Goal: Information Seeking & Learning: Learn about a topic

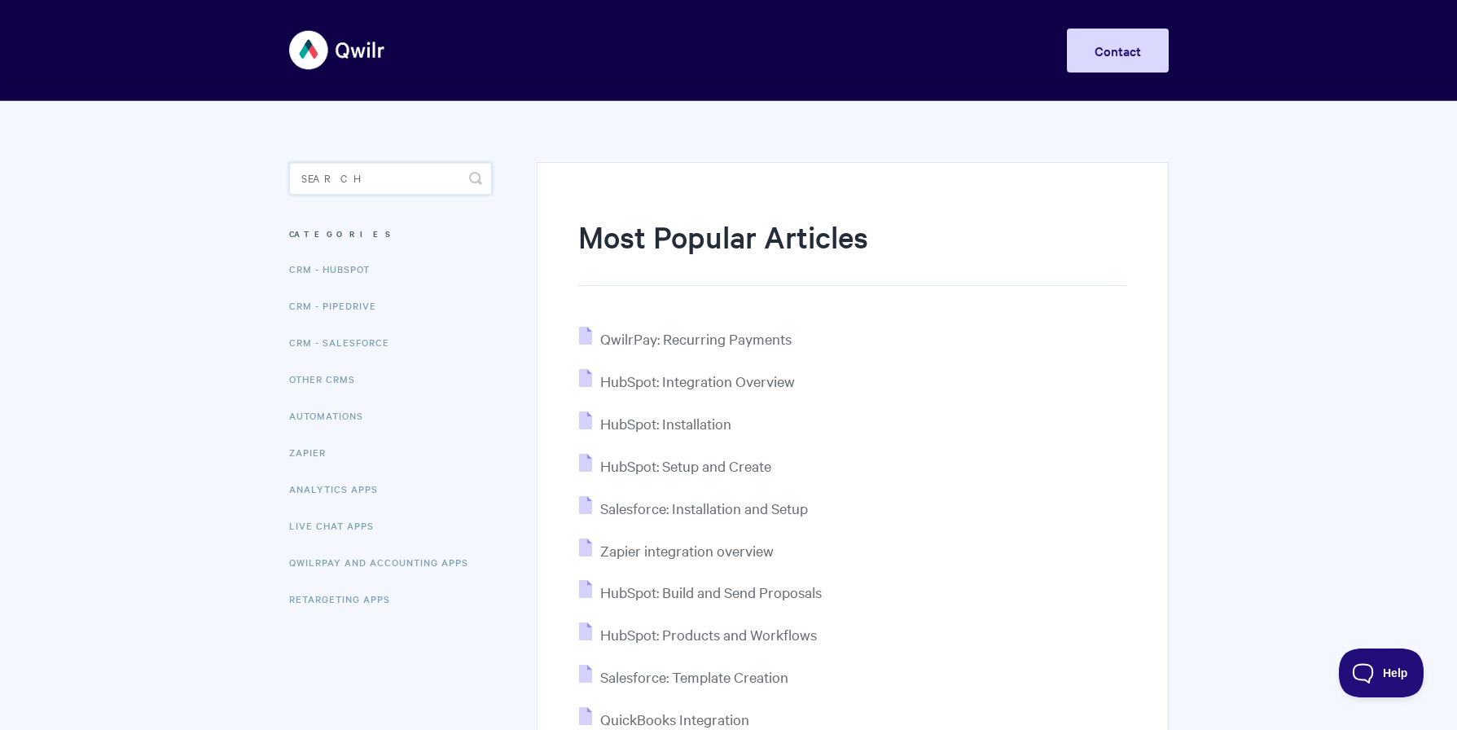
click at [323, 182] on input "Search" at bounding box center [390, 178] width 203 height 33
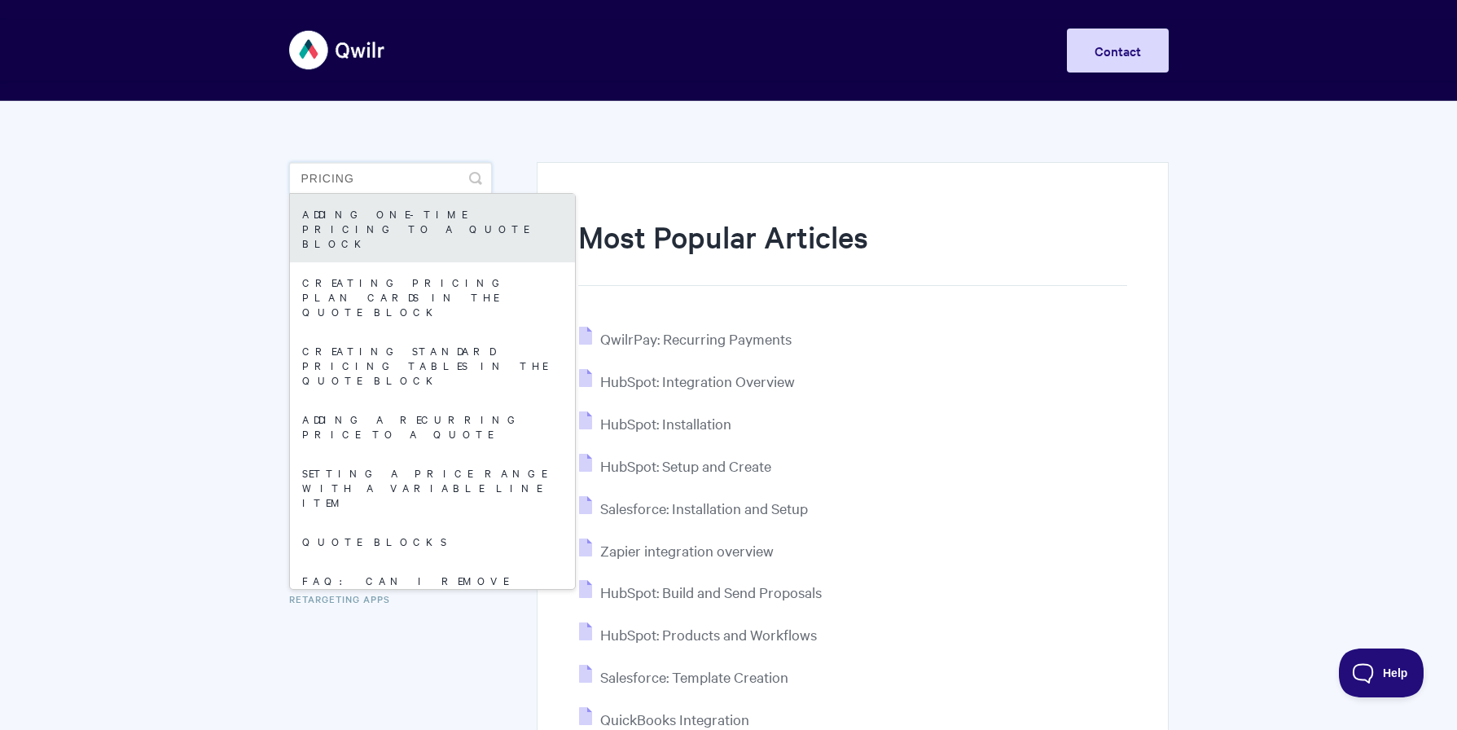
type input "pricing"
click at [424, 224] on link "Adding One-Time Pricing To A Quote Block" at bounding box center [432, 228] width 285 height 68
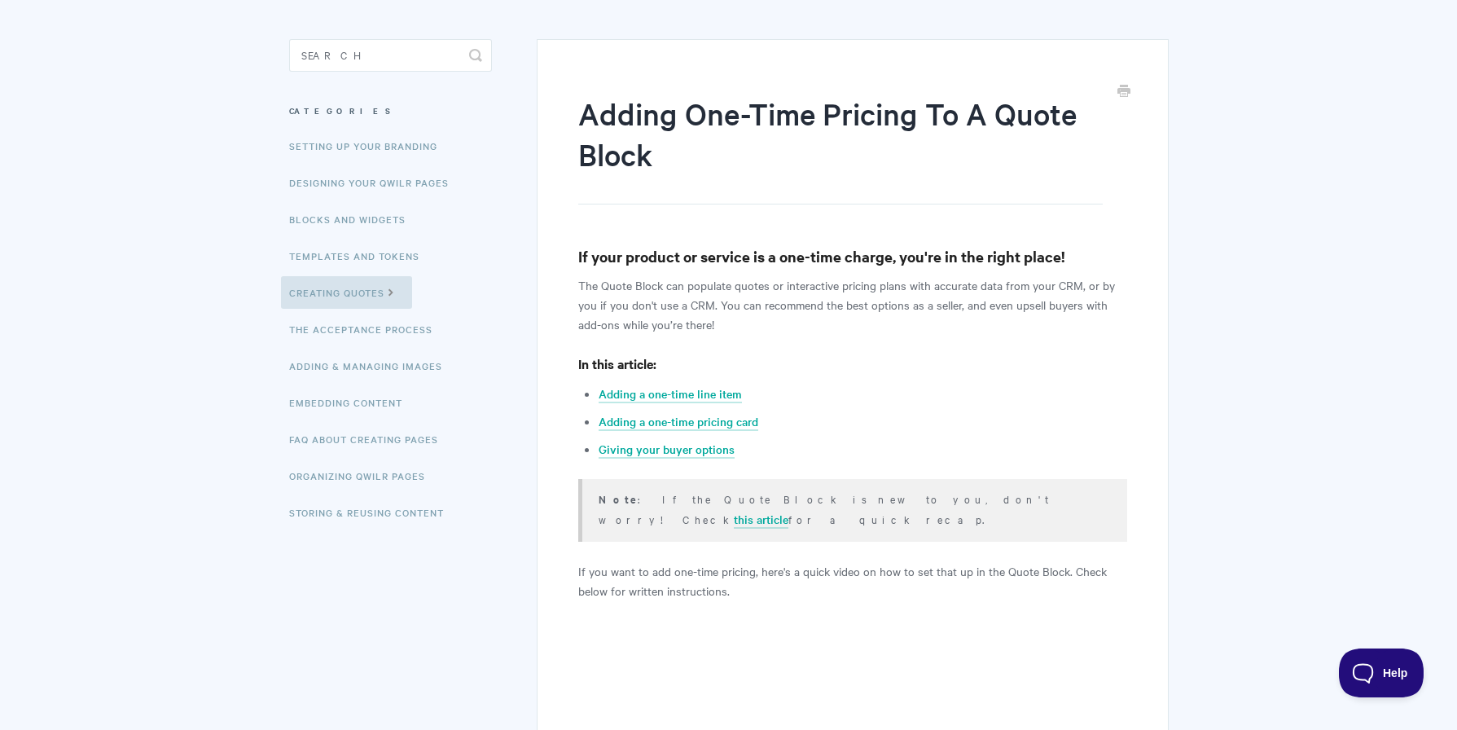
scroll to position [124, 0]
click at [392, 301] on link "Creating Quotes" at bounding box center [346, 291] width 131 height 33
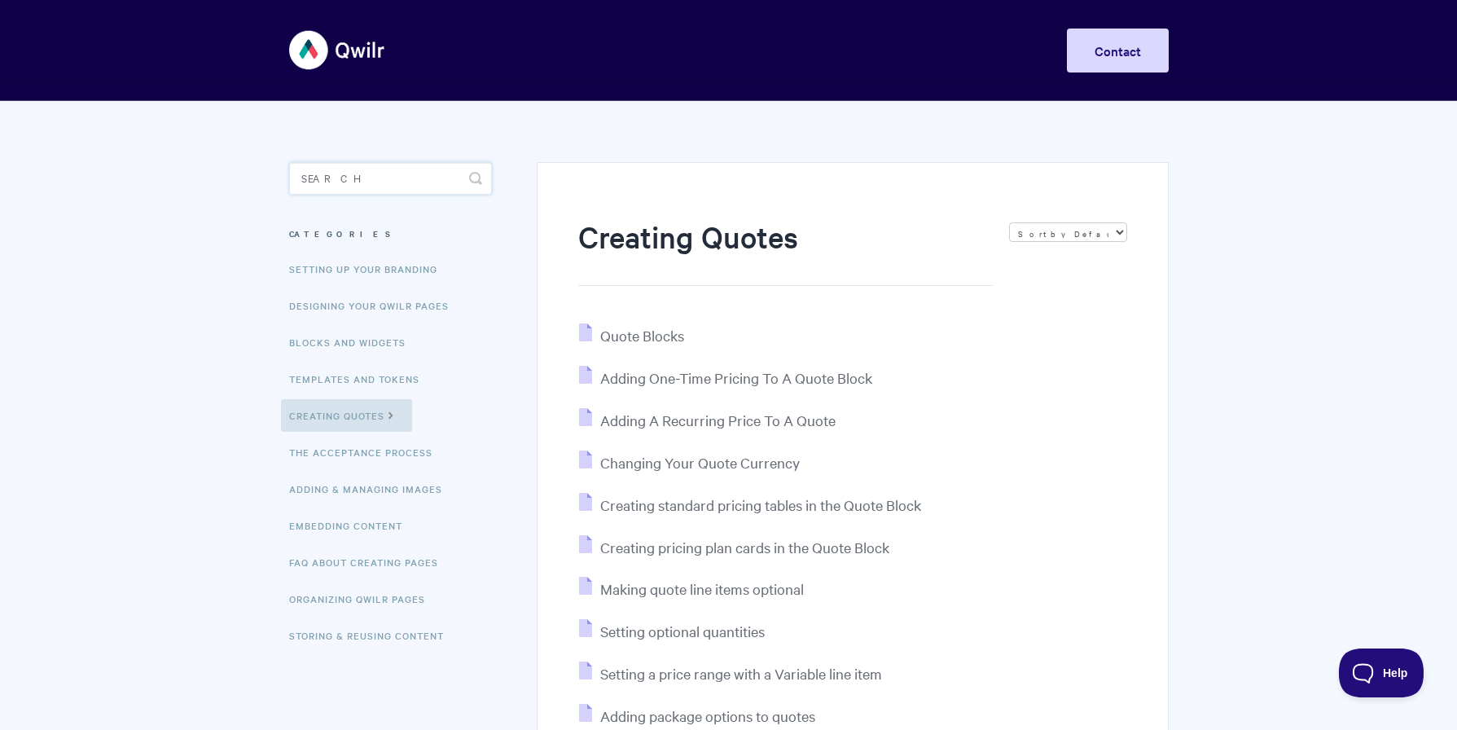
click at [334, 183] on input "Search" at bounding box center [390, 178] width 203 height 33
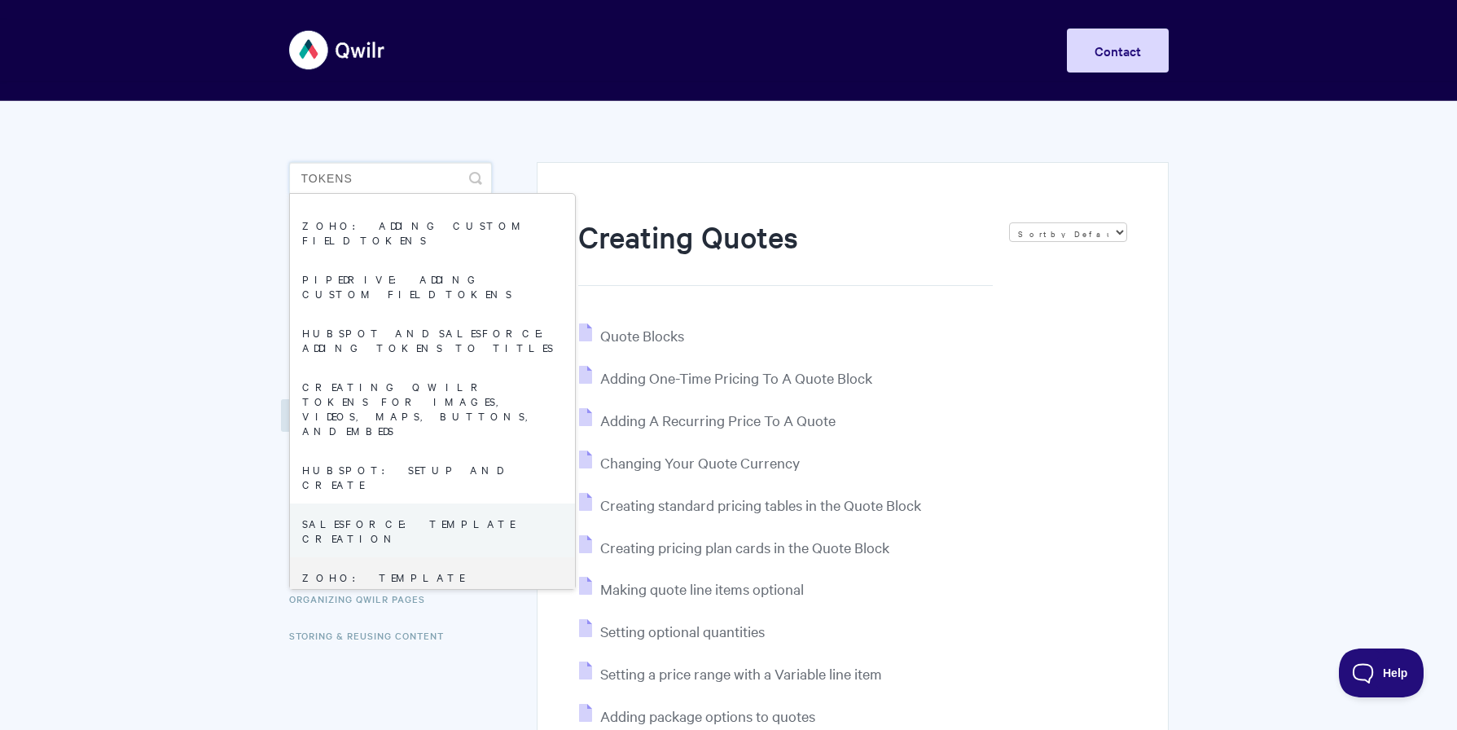
scroll to position [345, 0]
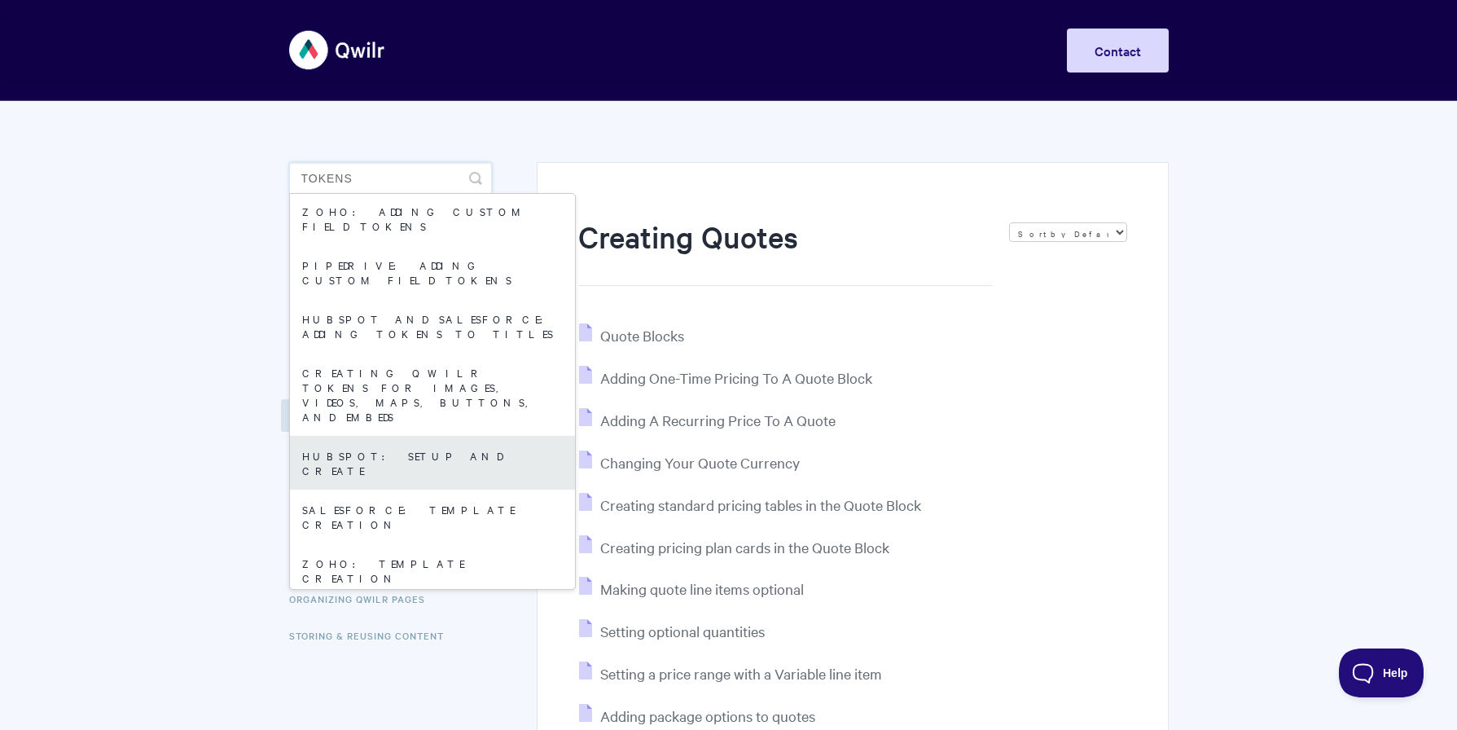
type input "tokens"
click at [384, 436] on link "HubSpot: Setup and Create" at bounding box center [432, 463] width 285 height 54
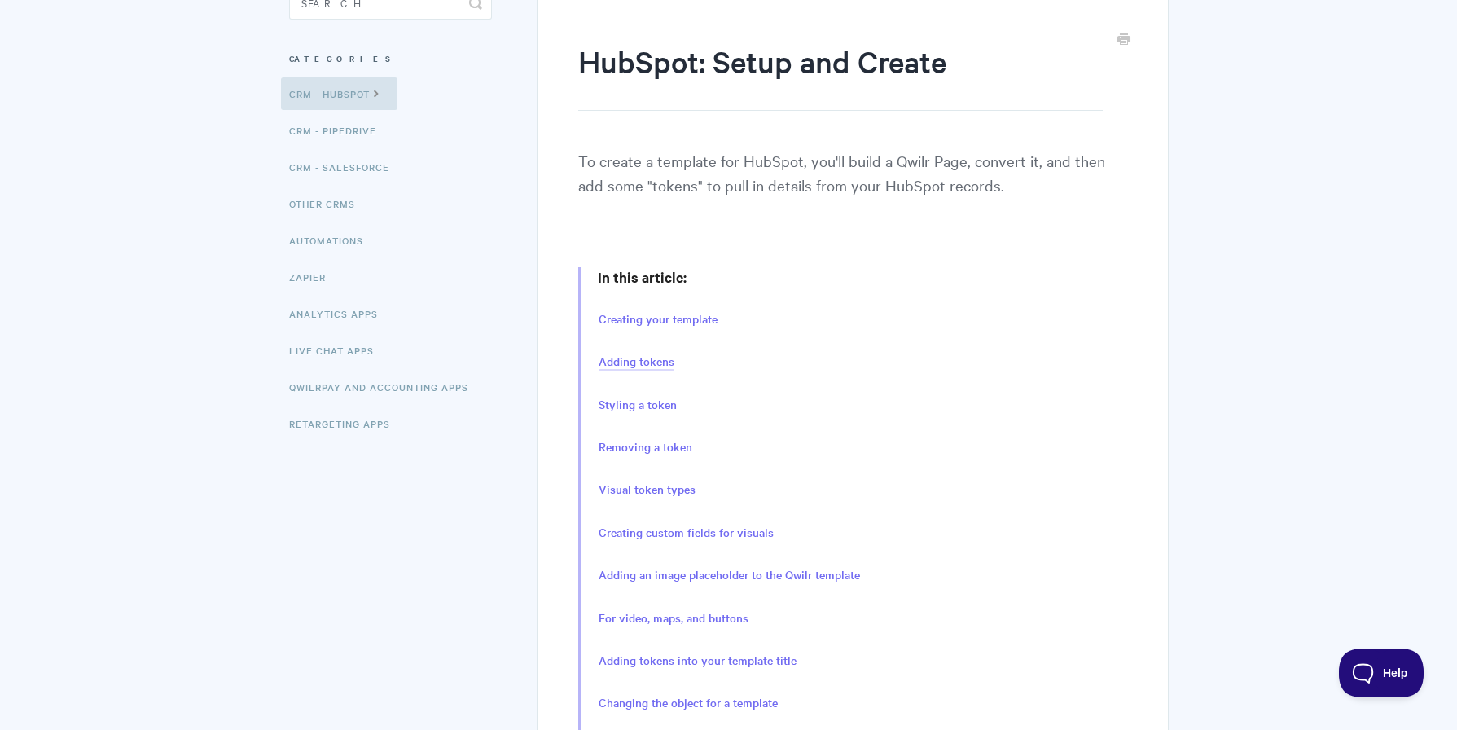
scroll to position [184, 0]
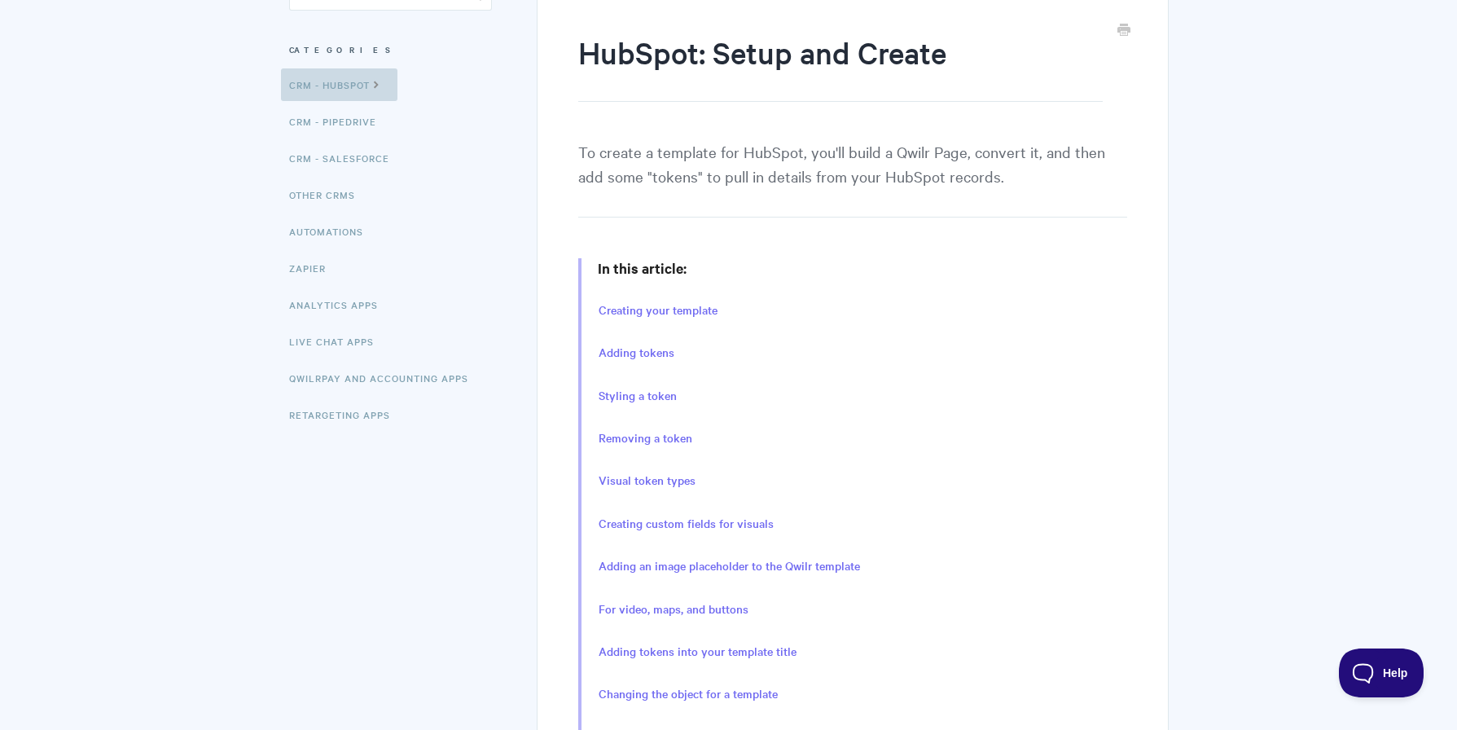
click at [356, 72] on link "CRM - HubSpot" at bounding box center [339, 84] width 116 height 33
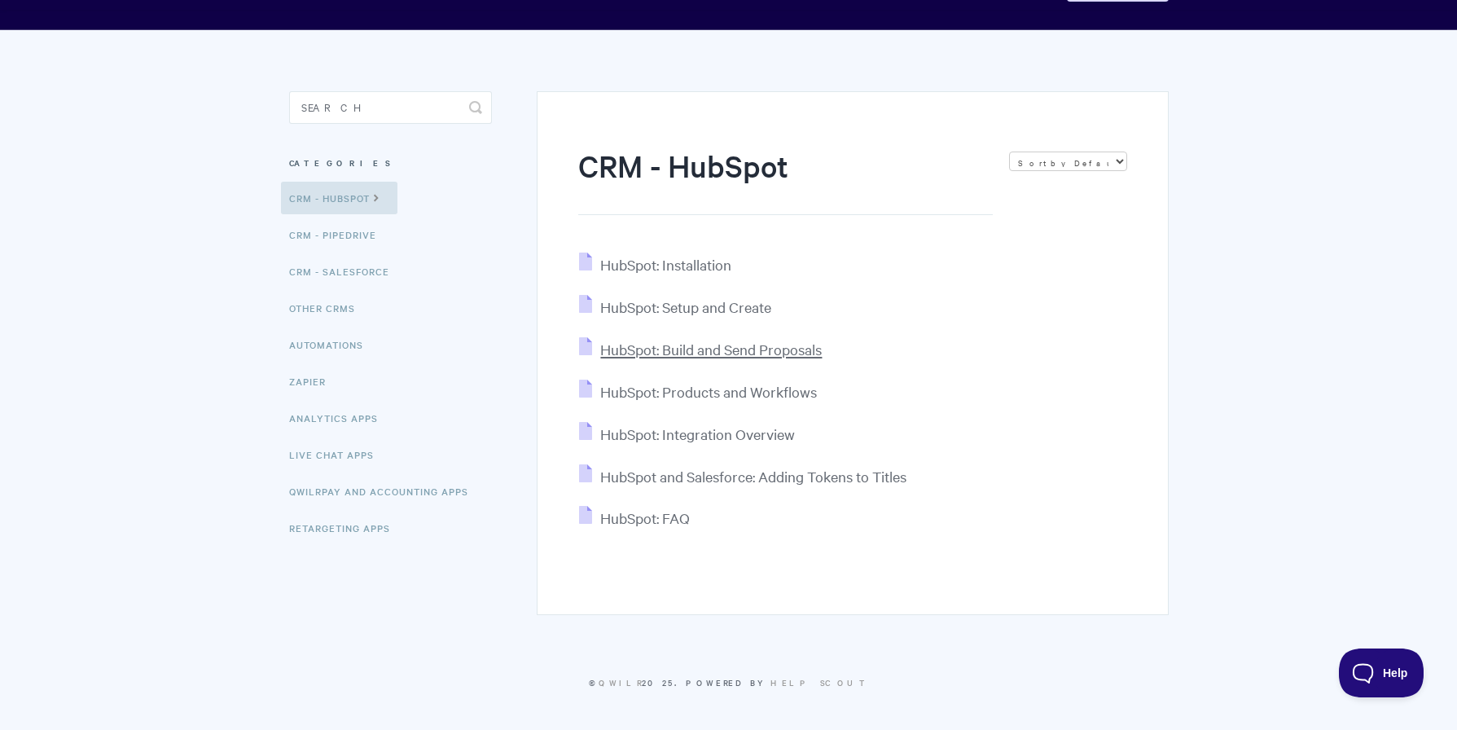
scroll to position [72, 0]
click at [704, 393] on span "HubSpot: Products and Workflows" at bounding box center [708, 390] width 217 height 19
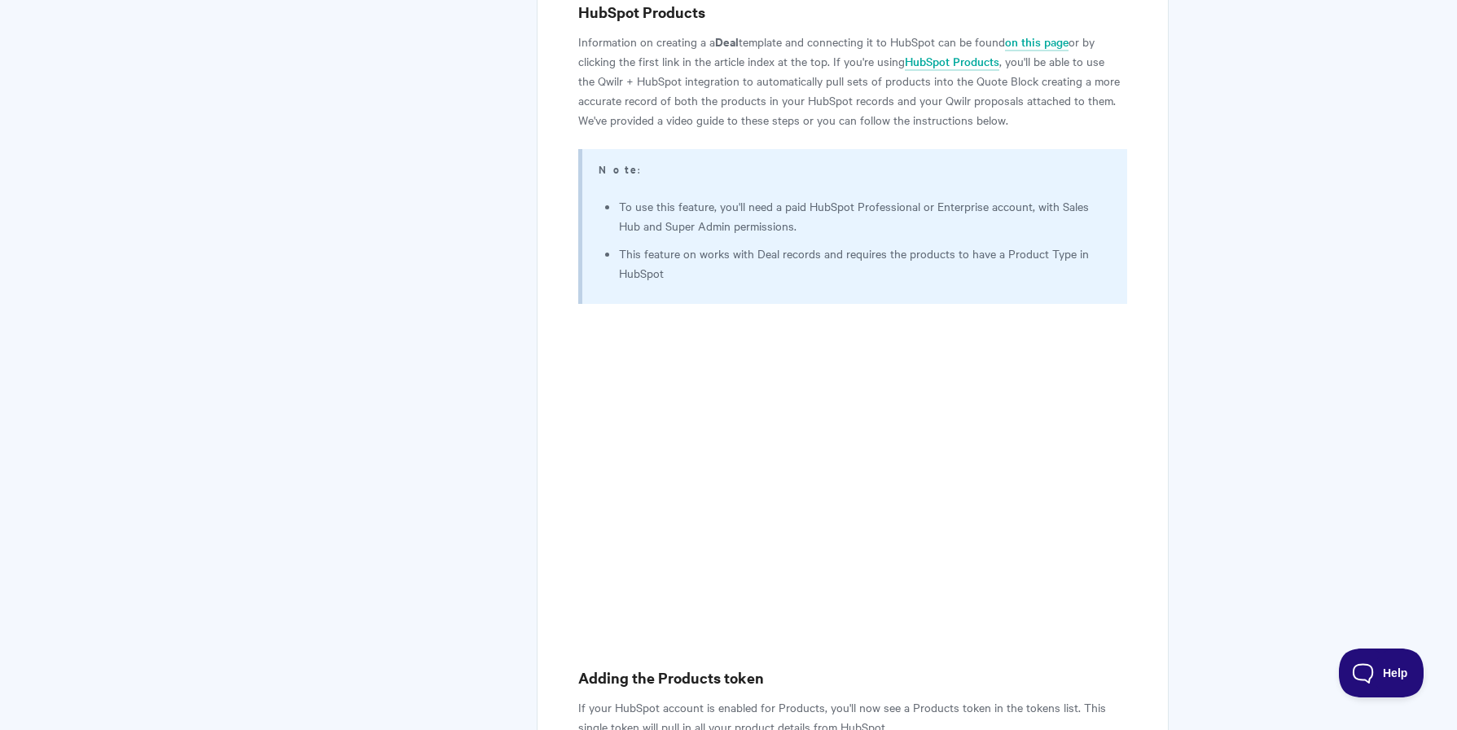
scroll to position [678, 0]
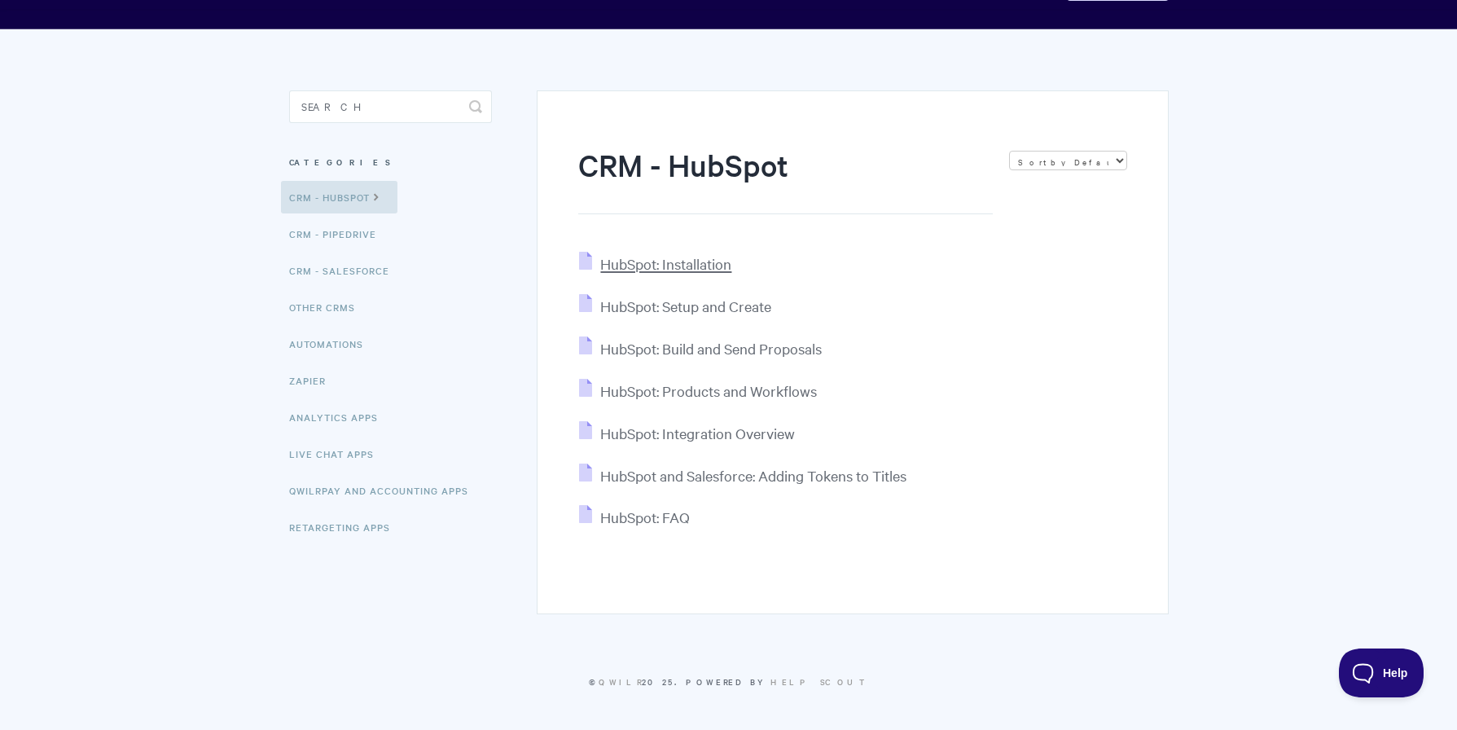
click at [665, 259] on span "HubSpot: Installation" at bounding box center [665, 263] width 131 height 19
